Goal: Find specific page/section: Find specific page/section

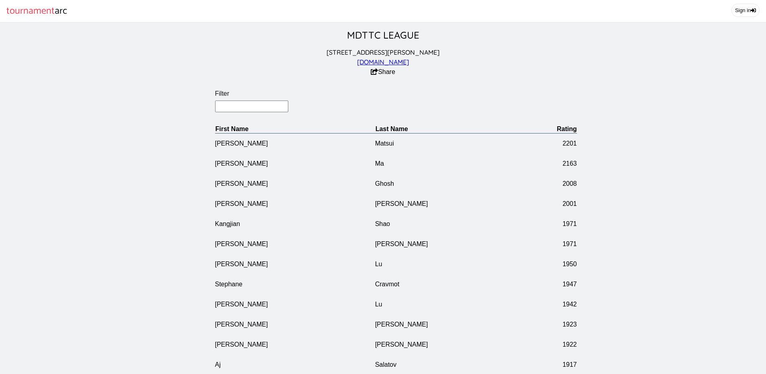
click at [246, 111] on input "Filter" at bounding box center [252, 106] width 74 height 12
type input "Jinzheng"
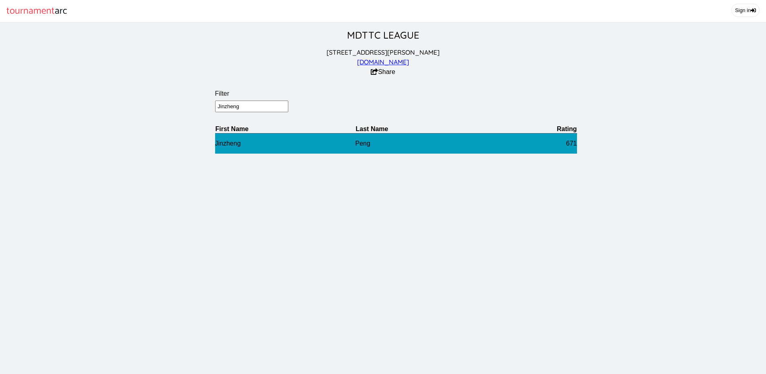
click at [232, 145] on td "Jinzheng" at bounding box center [285, 143] width 140 height 20
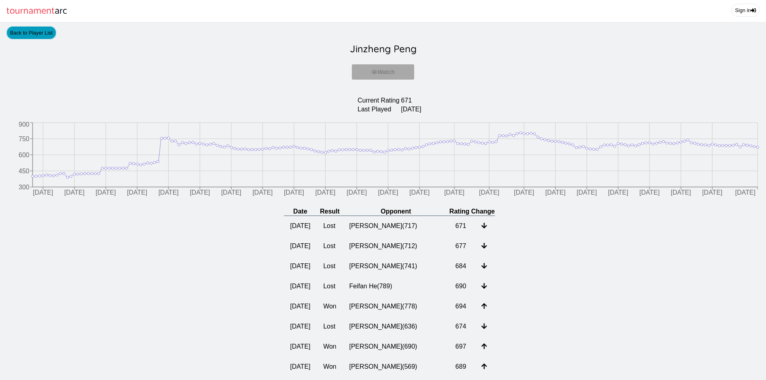
click at [24, 35] on link "Back to Player List" at bounding box center [31, 32] width 50 height 13
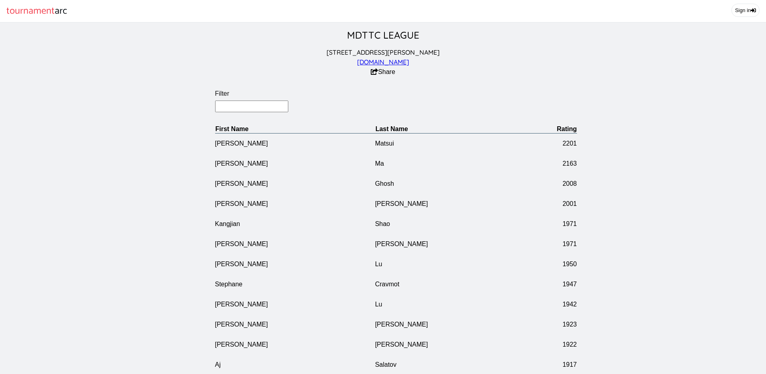
click at [248, 112] on input "Filter" at bounding box center [252, 106] width 74 height 12
type input "[PERSON_NAME]"
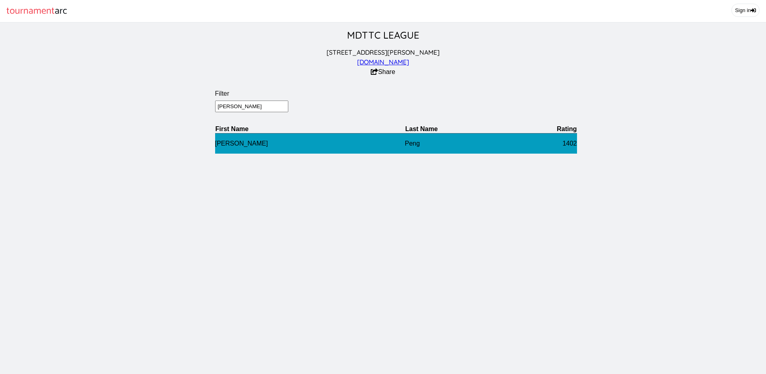
click at [221, 148] on td "[PERSON_NAME]" at bounding box center [310, 143] width 190 height 20
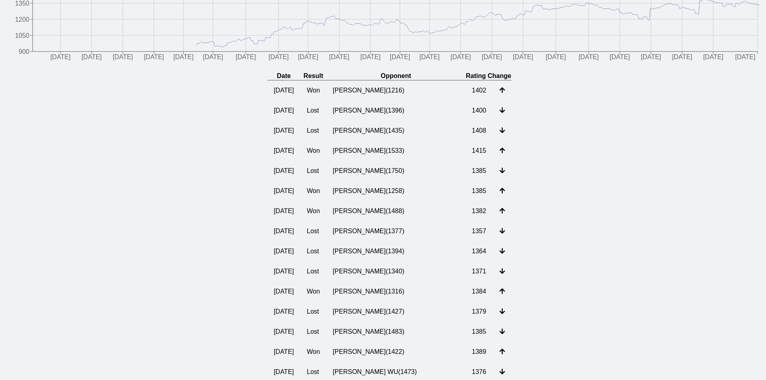
scroll to position [161, 0]
